Goal: Transaction & Acquisition: Purchase product/service

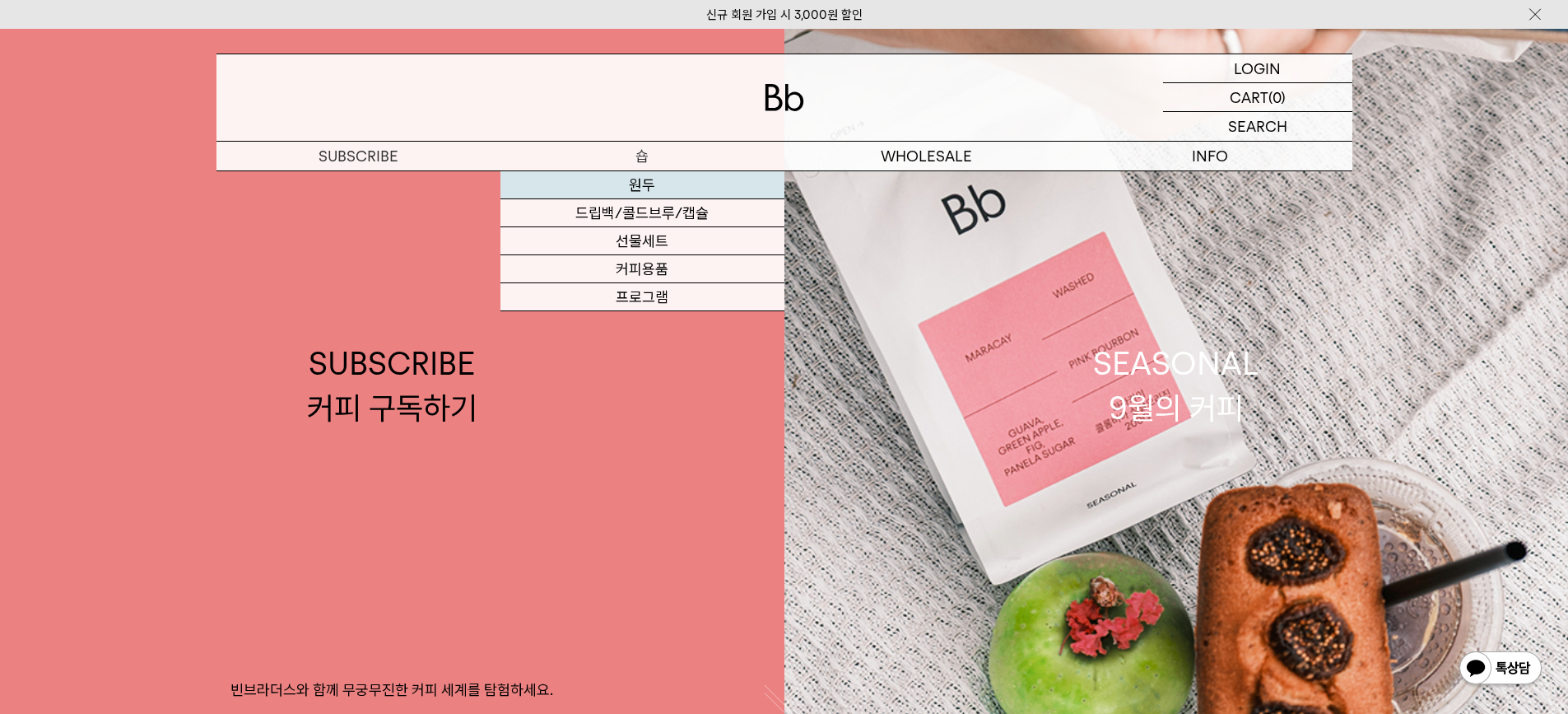
click at [645, 191] on link "원두" at bounding box center [642, 185] width 284 height 28
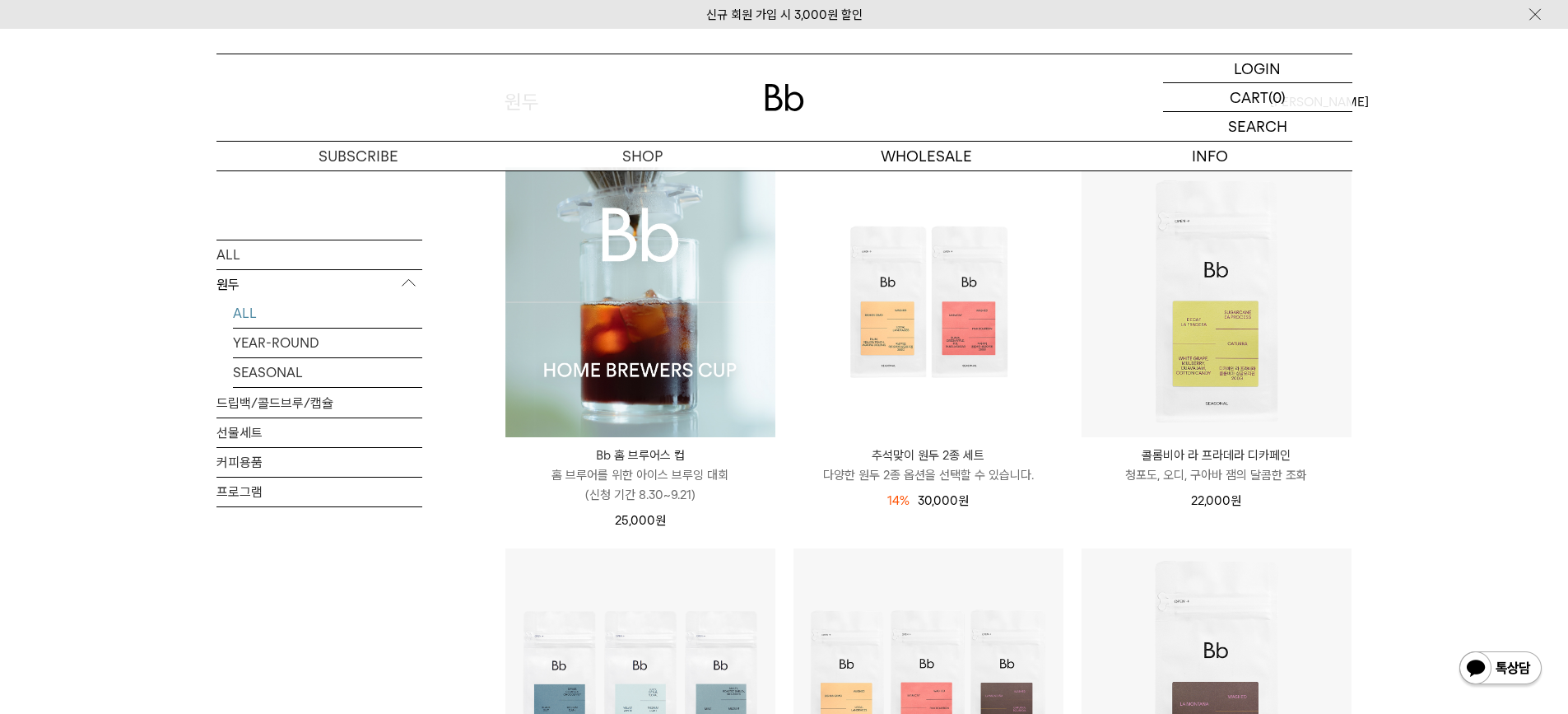
scroll to position [164, 0]
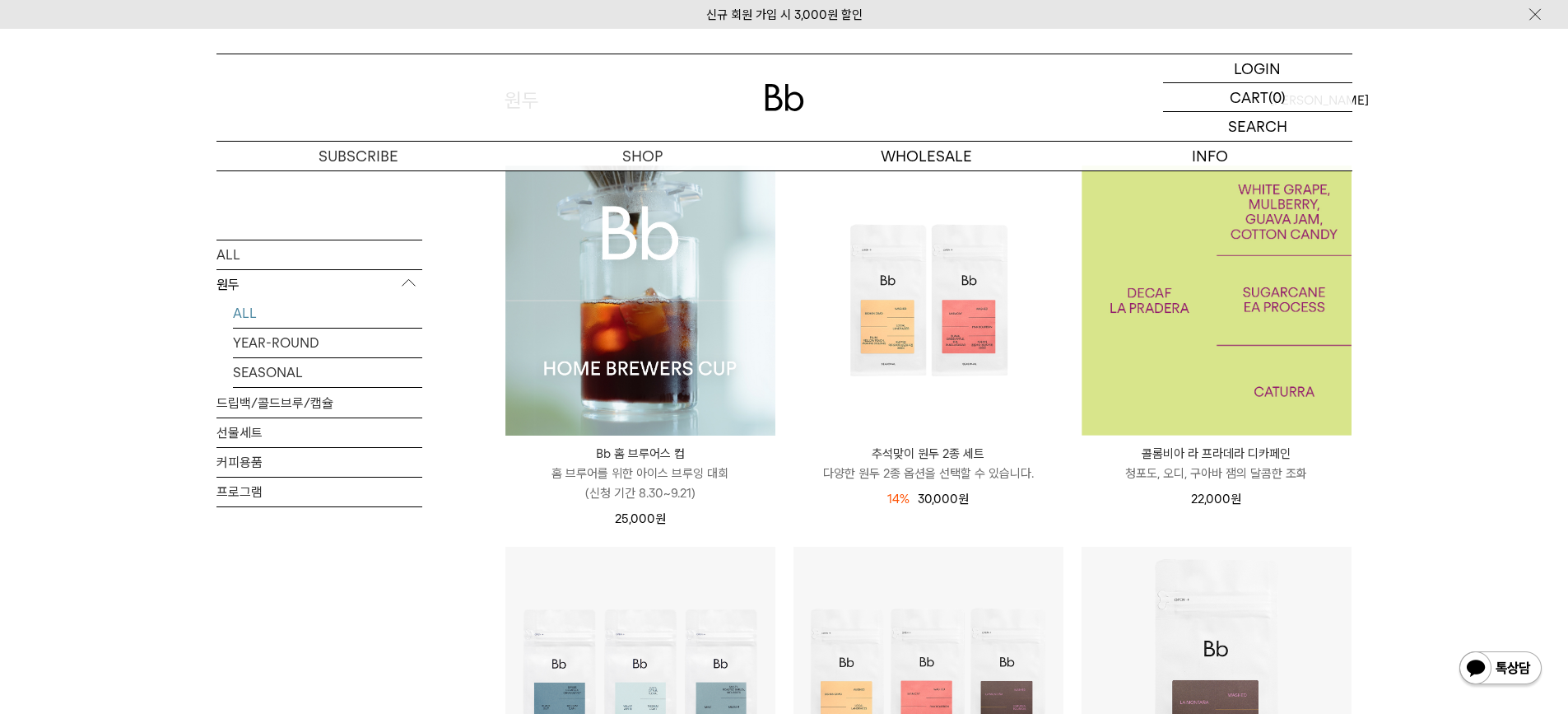
click at [1236, 329] on img at bounding box center [1217, 300] width 270 height 270
